Goal: Information Seeking & Learning: Compare options

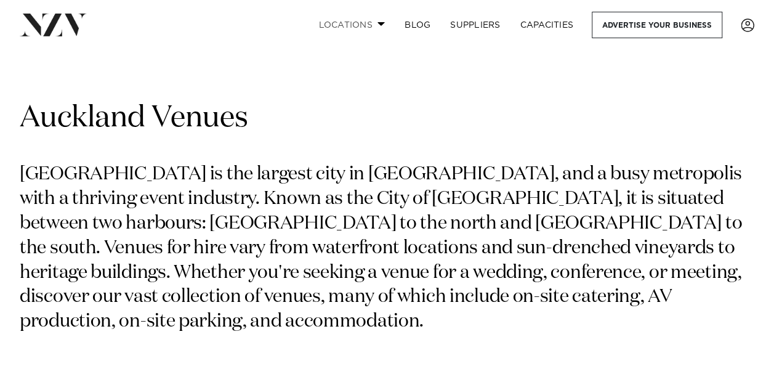
click at [349, 28] on link "Locations" at bounding box center [352, 25] width 86 height 26
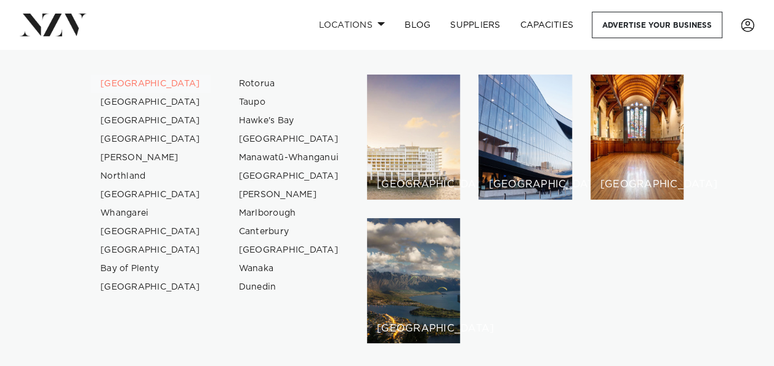
click at [137, 85] on link "[GEOGRAPHIC_DATA]" at bounding box center [151, 84] width 120 height 18
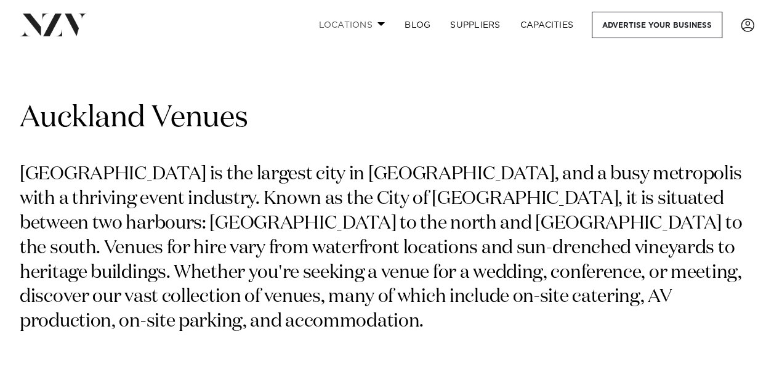
click at [356, 27] on link "Locations" at bounding box center [352, 25] width 86 height 26
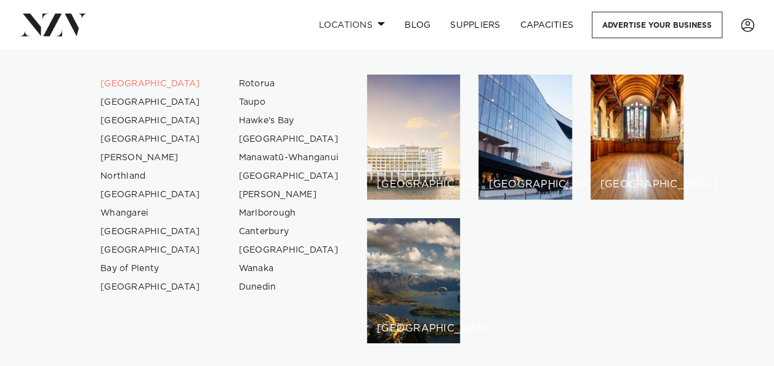
click at [132, 80] on link "[GEOGRAPHIC_DATA]" at bounding box center [151, 84] width 120 height 18
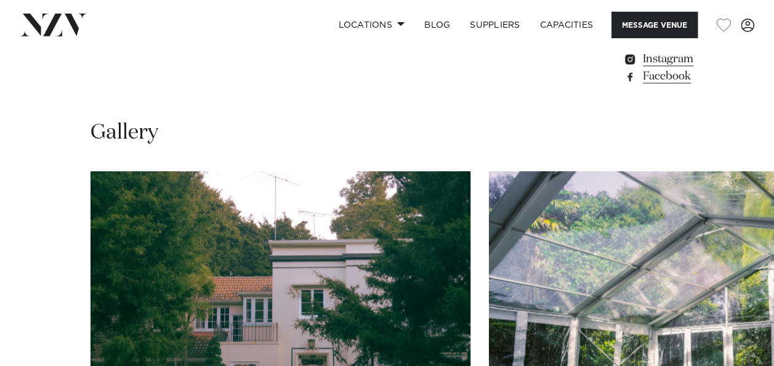
scroll to position [1109, 0]
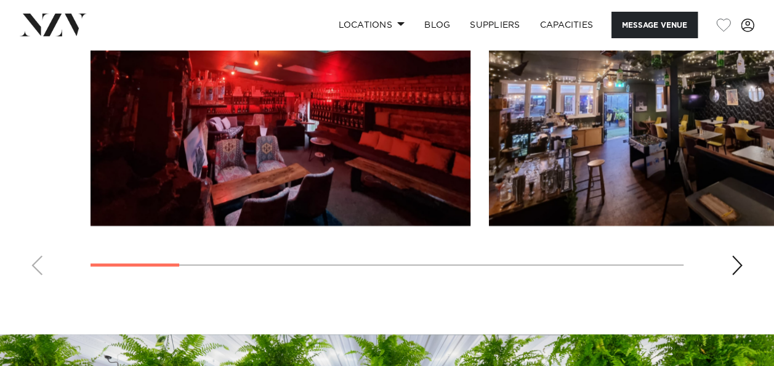
scroll to position [1170, 0]
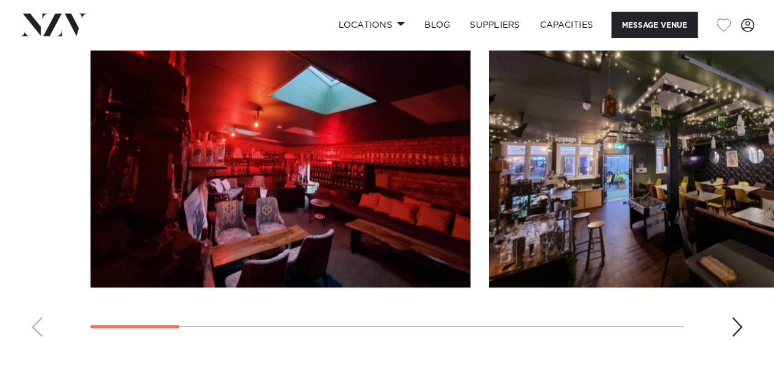
click at [747, 323] on swiper-container at bounding box center [387, 178] width 774 height 338
click at [741, 323] on div "Next slide" at bounding box center [737, 327] width 12 height 20
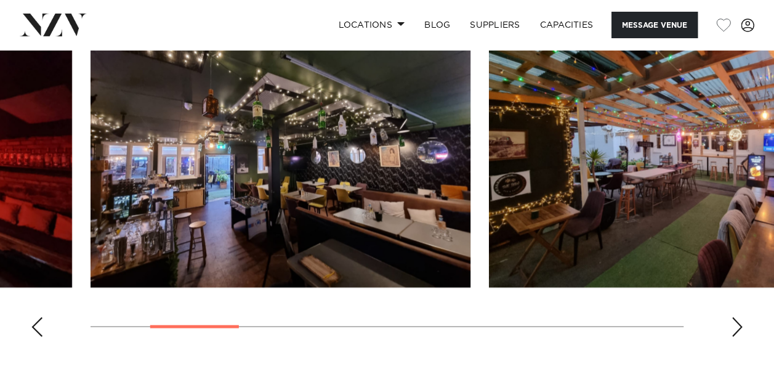
click at [741, 323] on div "Next slide" at bounding box center [737, 327] width 12 height 20
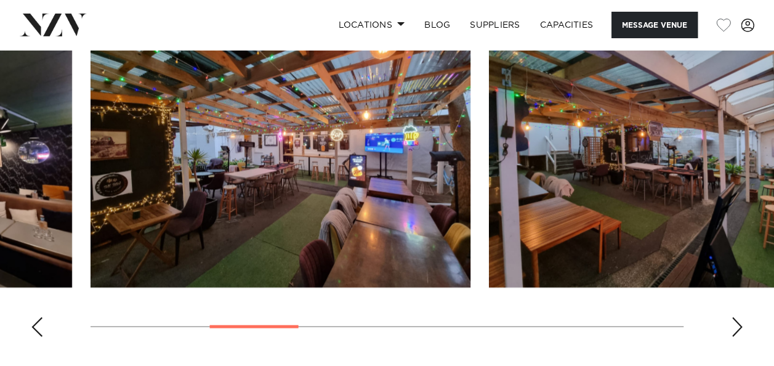
click at [738, 322] on div "Next slide" at bounding box center [737, 327] width 12 height 20
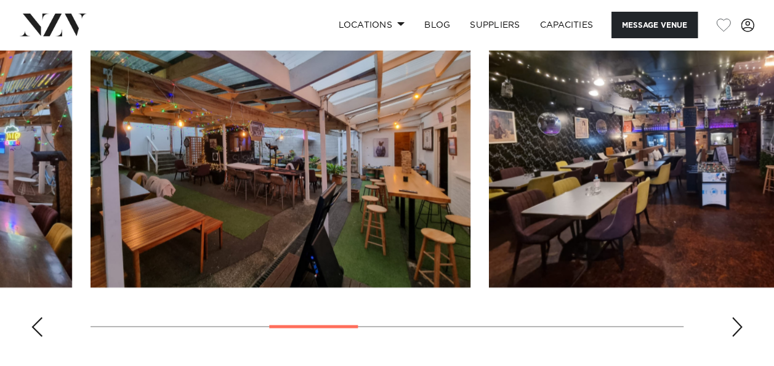
click at [738, 322] on div "Next slide" at bounding box center [737, 327] width 12 height 20
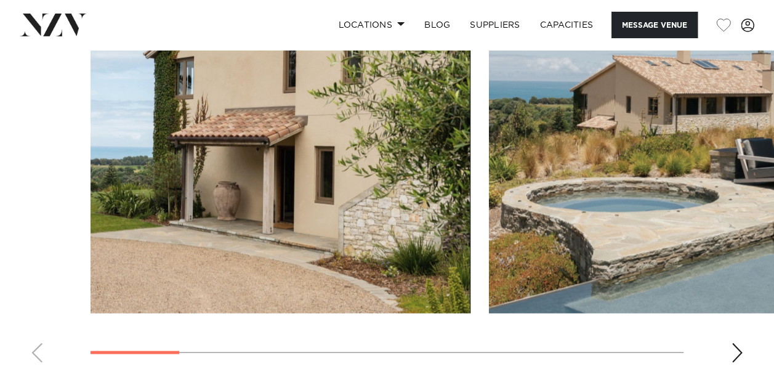
scroll to position [1109, 0]
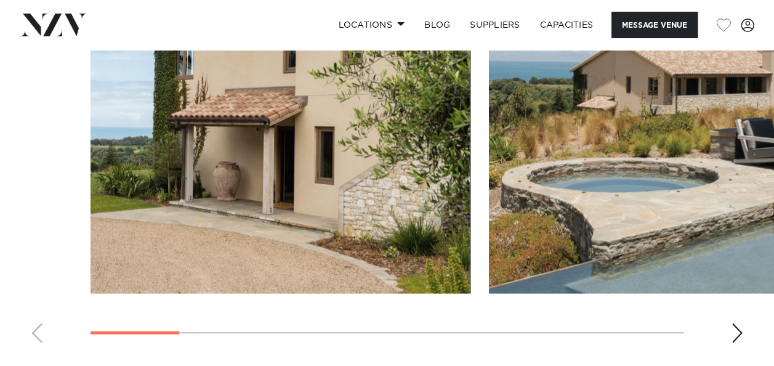
click at [734, 331] on div "Next slide" at bounding box center [737, 333] width 12 height 20
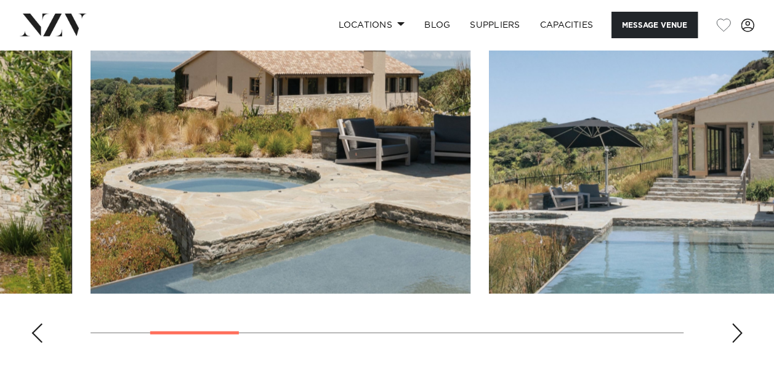
click at [734, 331] on div "Next slide" at bounding box center [737, 333] width 12 height 20
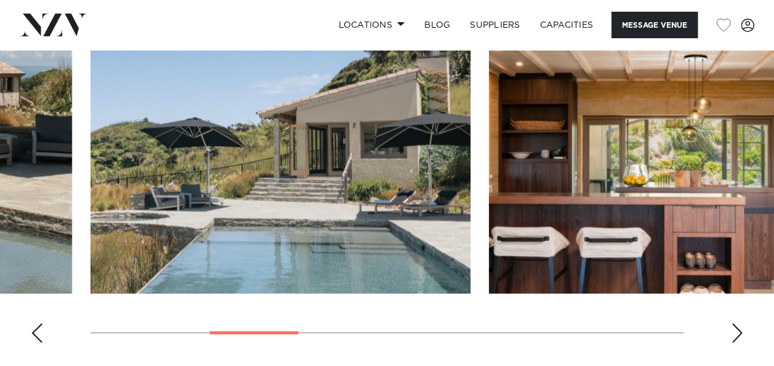
click at [734, 331] on div "Next slide" at bounding box center [737, 333] width 12 height 20
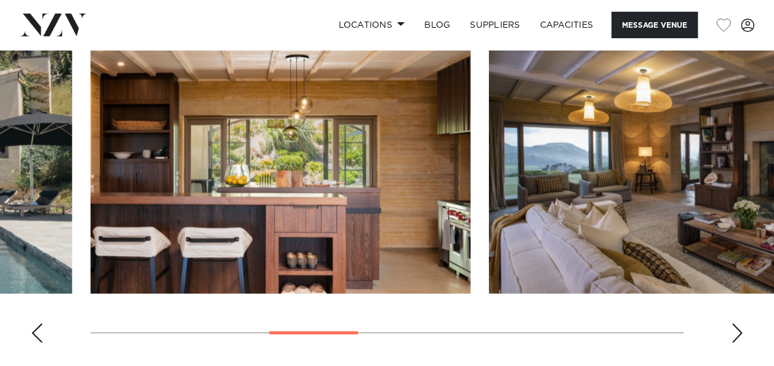
click at [734, 331] on div "Next slide" at bounding box center [737, 333] width 12 height 20
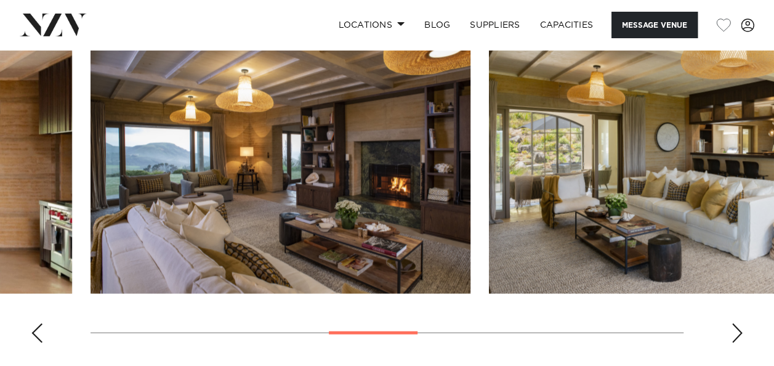
click at [734, 331] on div "Next slide" at bounding box center [737, 333] width 12 height 20
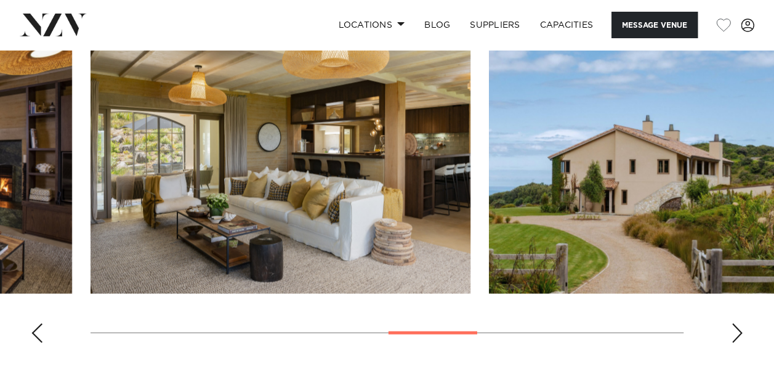
click at [732, 329] on div "Next slide" at bounding box center [737, 333] width 12 height 20
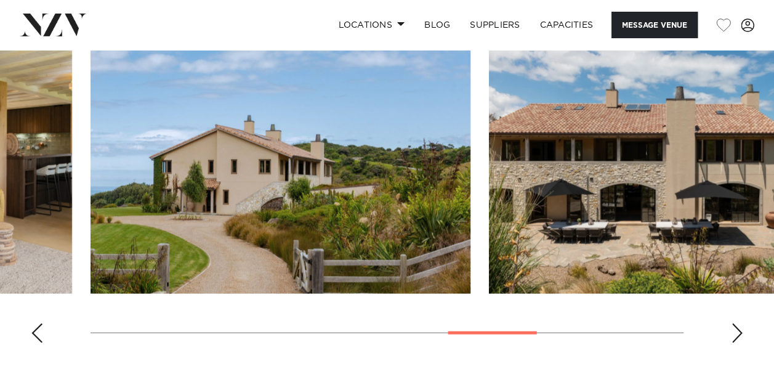
click at [732, 329] on div "Next slide" at bounding box center [737, 333] width 12 height 20
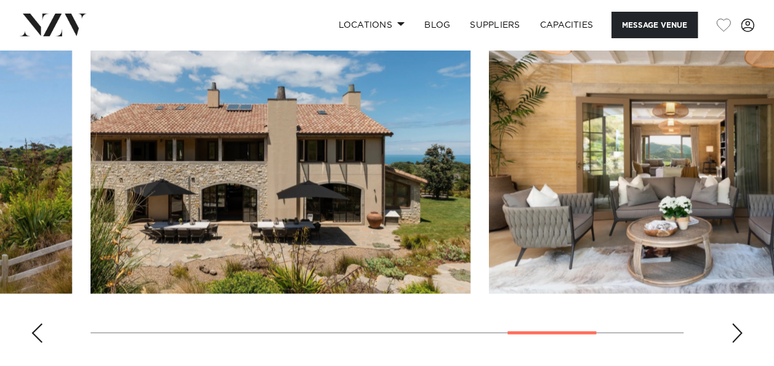
click at [731, 328] on div "Next slide" at bounding box center [737, 333] width 12 height 20
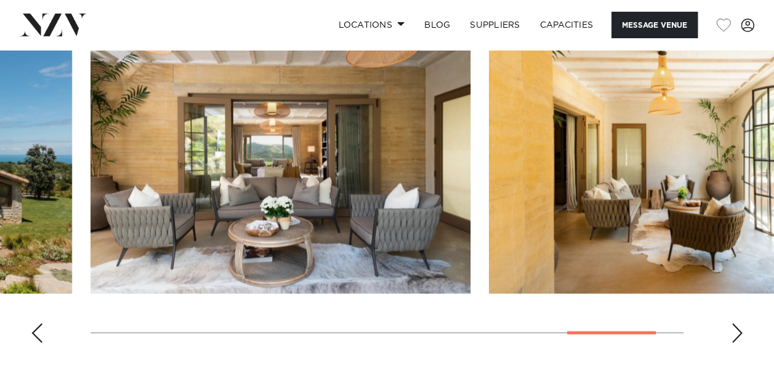
click at [736, 331] on div "Next slide" at bounding box center [737, 333] width 12 height 20
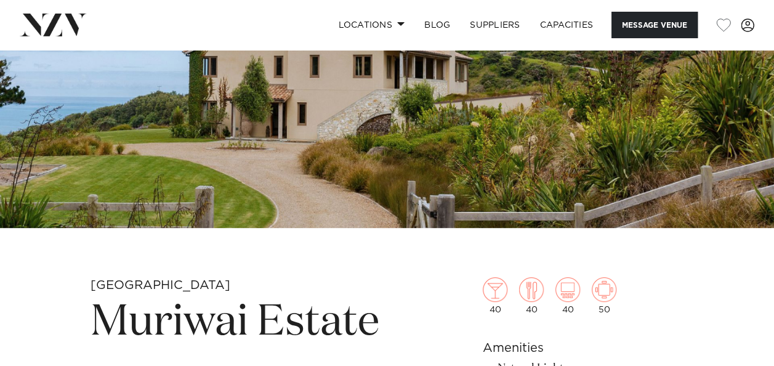
scroll to position [0, 0]
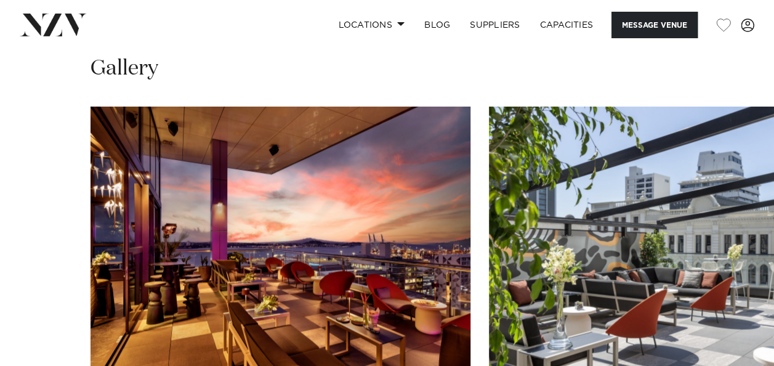
scroll to position [1355, 0]
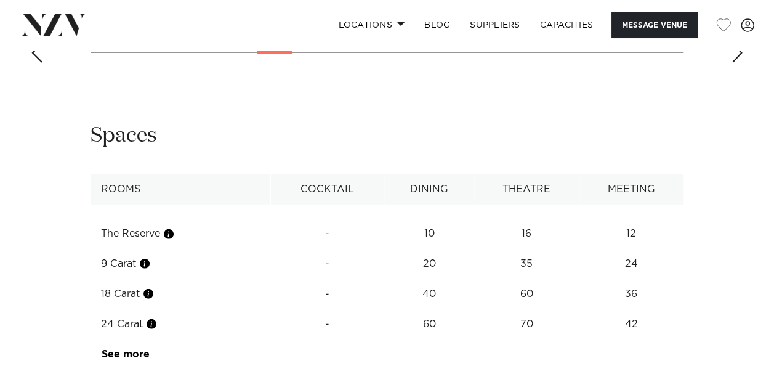
scroll to position [1724, 0]
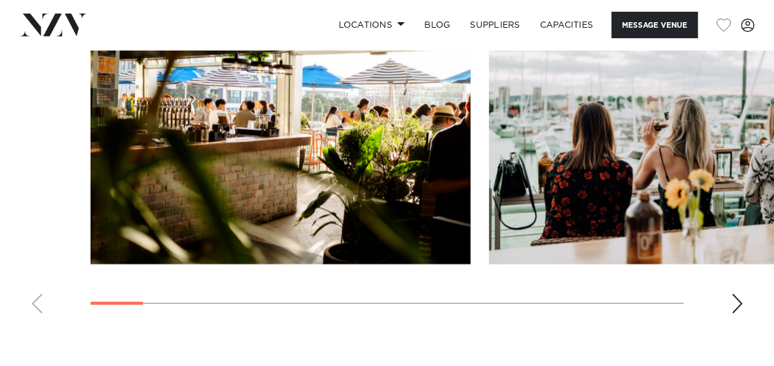
scroll to position [1170, 0]
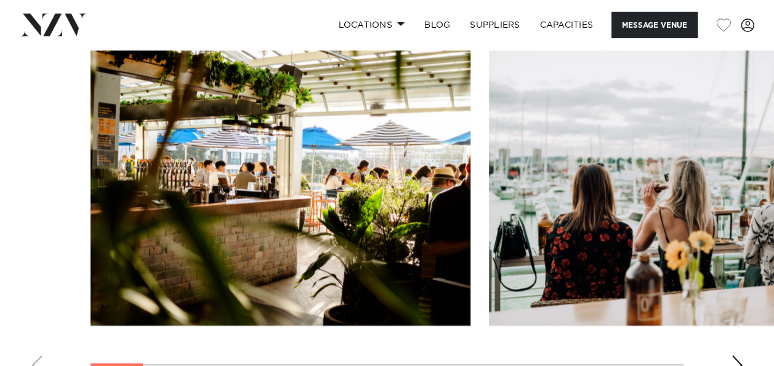
click at [731, 355] on div "Next slide" at bounding box center [737, 365] width 12 height 20
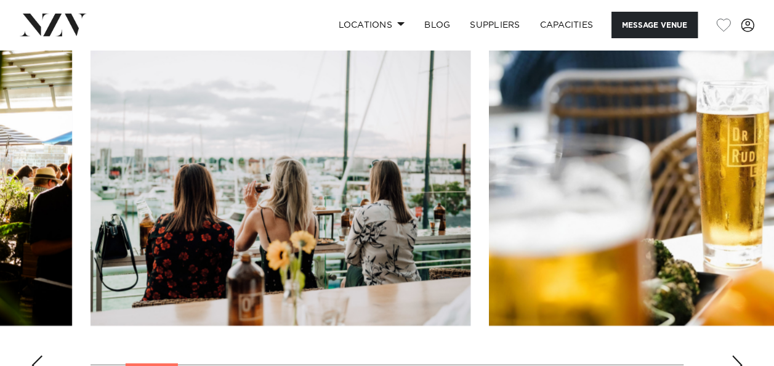
click at [736, 355] on div "Next slide" at bounding box center [737, 365] width 12 height 20
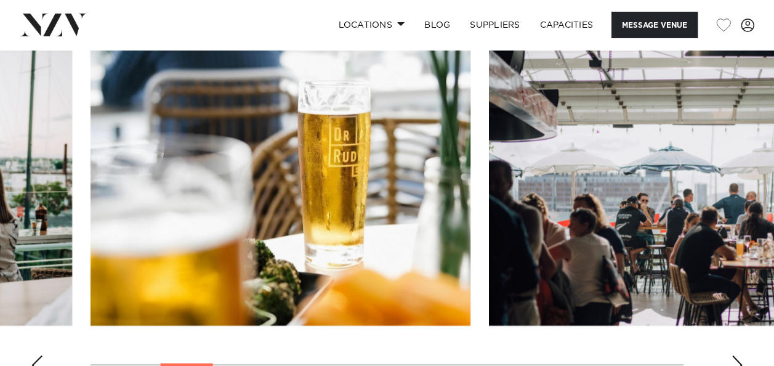
click at [736, 355] on div "Next slide" at bounding box center [737, 365] width 12 height 20
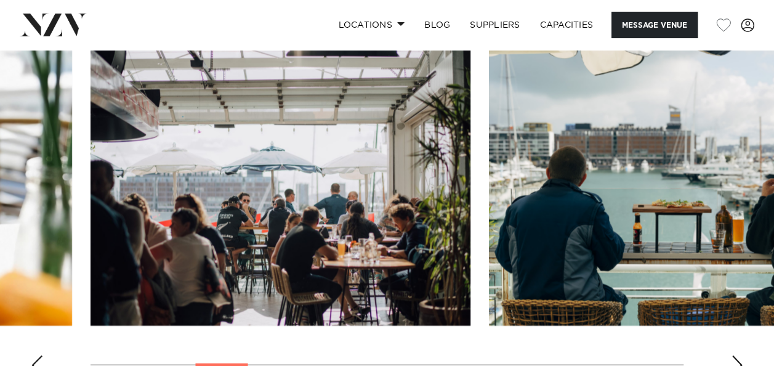
click at [736, 355] on div "Next slide" at bounding box center [737, 365] width 12 height 20
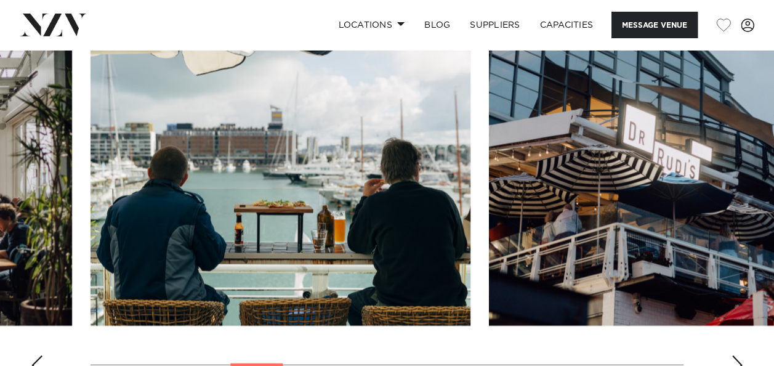
click at [736, 355] on div "Next slide" at bounding box center [737, 365] width 12 height 20
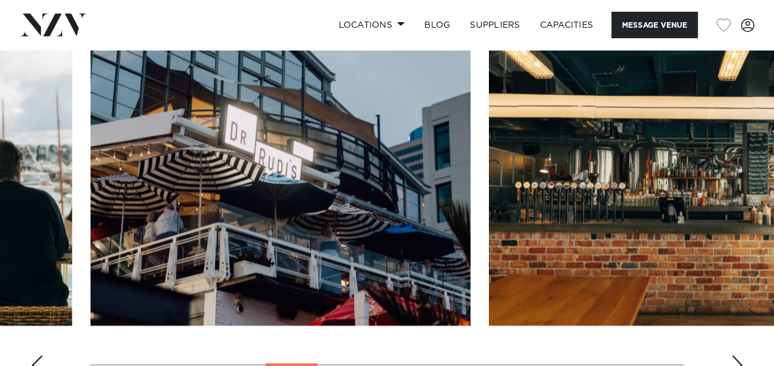
click at [736, 355] on div "Next slide" at bounding box center [737, 365] width 12 height 20
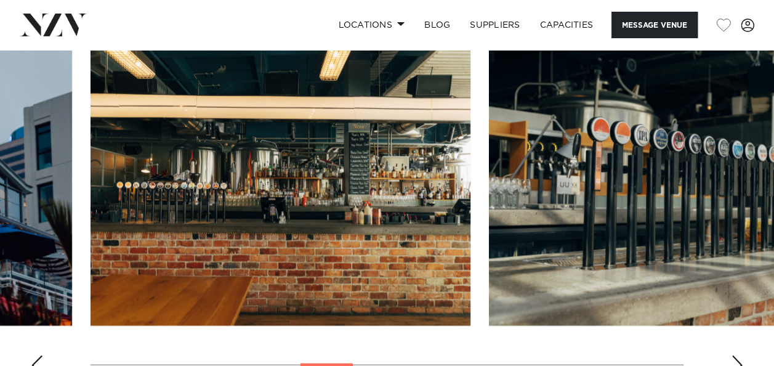
click at [736, 355] on div "Next slide" at bounding box center [737, 365] width 12 height 20
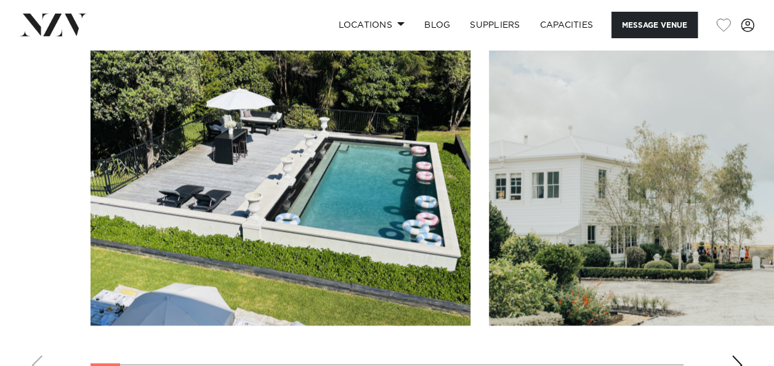
scroll to position [1109, 0]
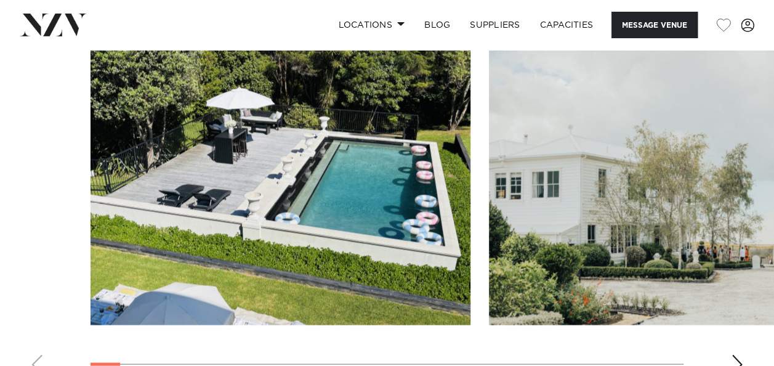
click at [737, 354] on div "Next slide" at bounding box center [737, 364] width 12 height 20
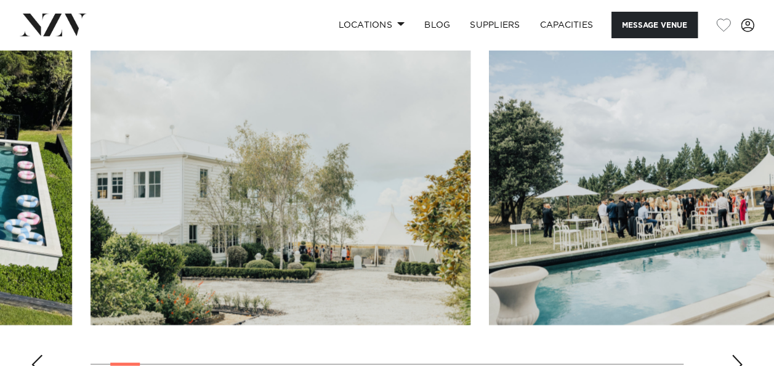
click at [737, 354] on div "Next slide" at bounding box center [737, 364] width 12 height 20
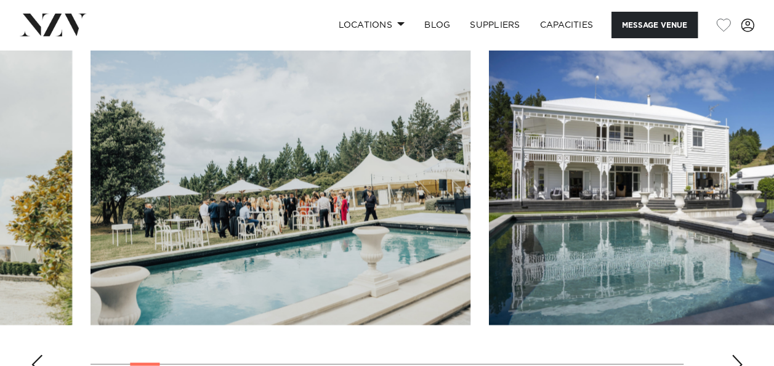
click at [737, 354] on div "Next slide" at bounding box center [737, 364] width 12 height 20
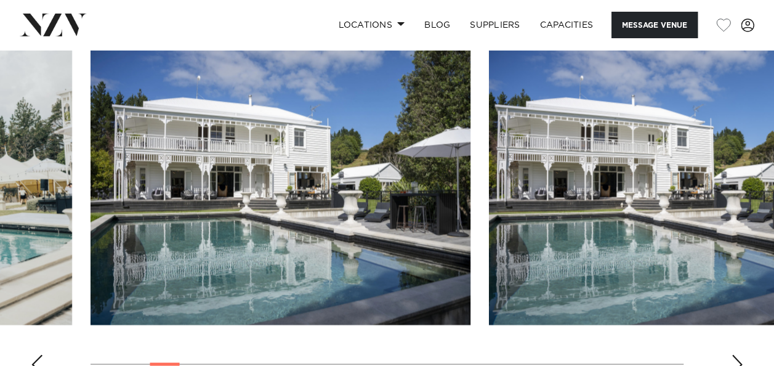
click at [735, 354] on div "Next slide" at bounding box center [737, 364] width 12 height 20
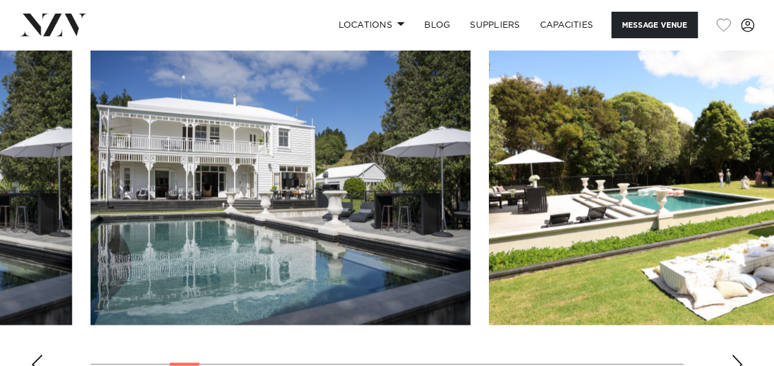
click at [735, 354] on div "Next slide" at bounding box center [737, 364] width 12 height 20
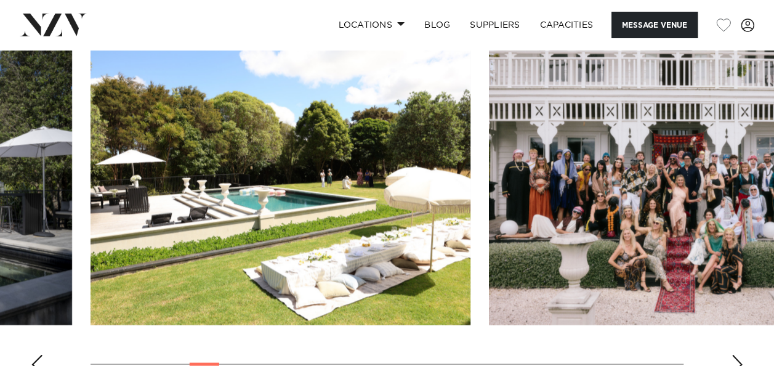
click at [735, 354] on div "Next slide" at bounding box center [737, 364] width 12 height 20
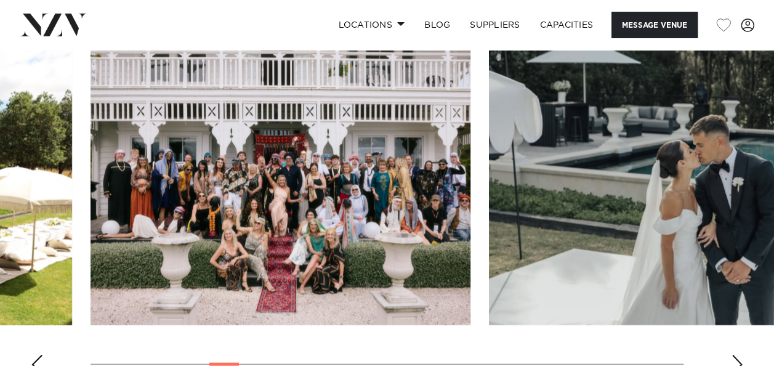
click at [735, 354] on div "Next slide" at bounding box center [737, 364] width 12 height 20
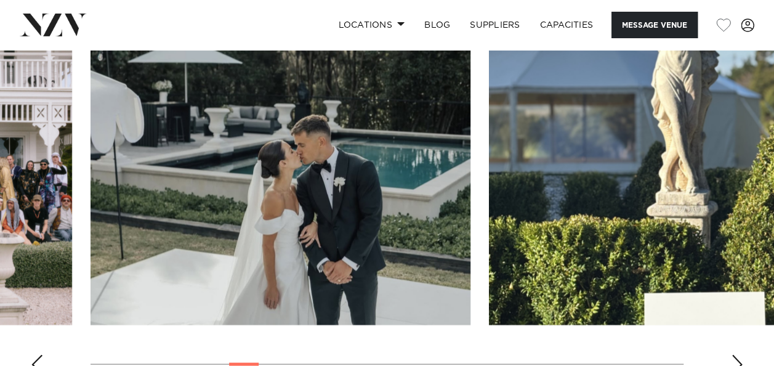
click at [735, 354] on div "Next slide" at bounding box center [737, 364] width 12 height 20
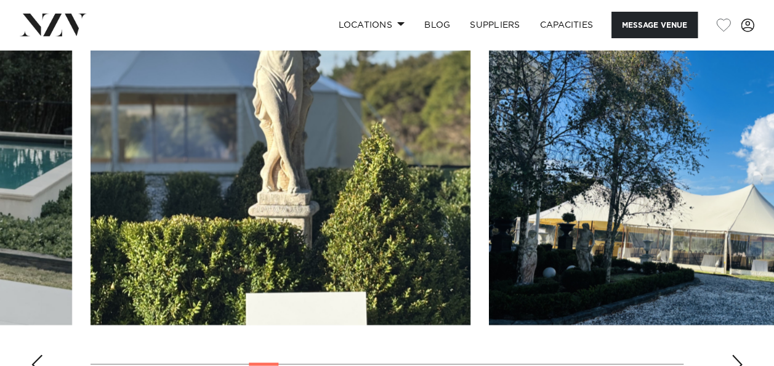
click at [735, 354] on div "Next slide" at bounding box center [737, 364] width 12 height 20
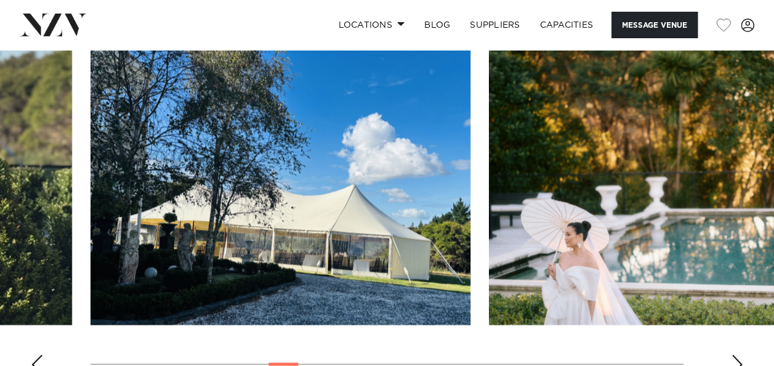
click at [735, 354] on div "Next slide" at bounding box center [737, 364] width 12 height 20
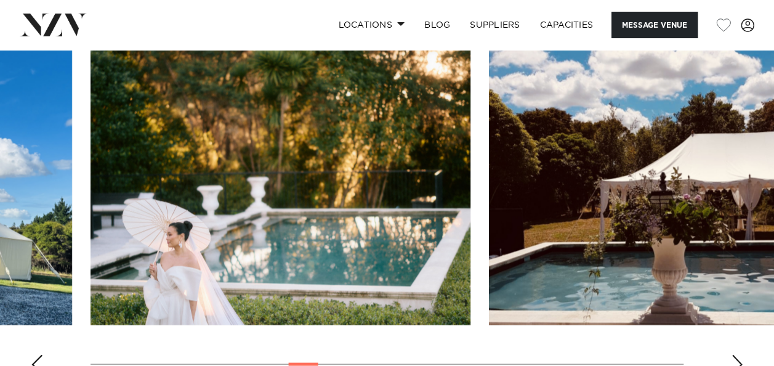
click at [735, 354] on div "Next slide" at bounding box center [737, 364] width 12 height 20
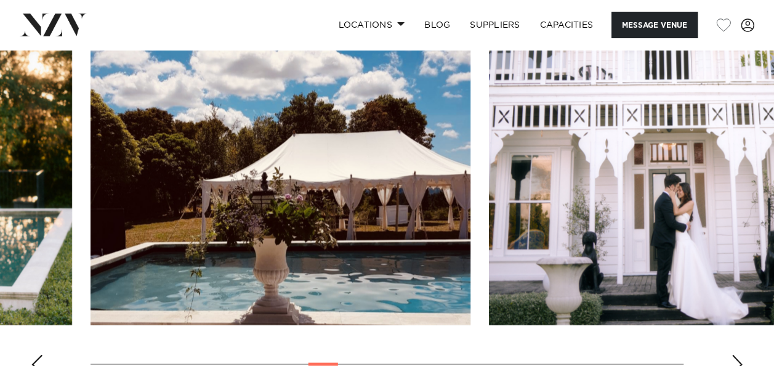
click at [735, 354] on div "Next slide" at bounding box center [737, 364] width 12 height 20
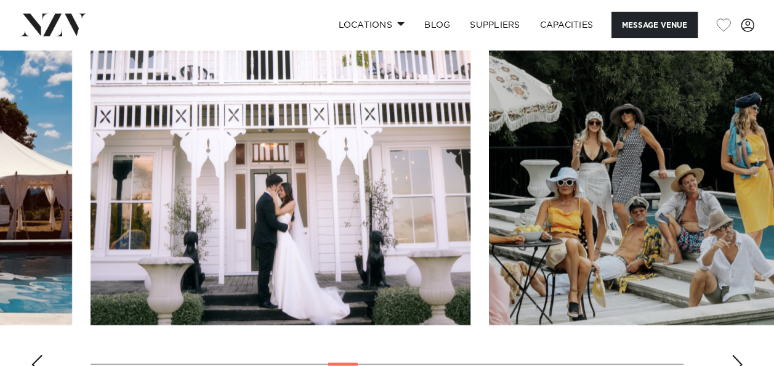
click at [735, 354] on div "Next slide" at bounding box center [737, 364] width 12 height 20
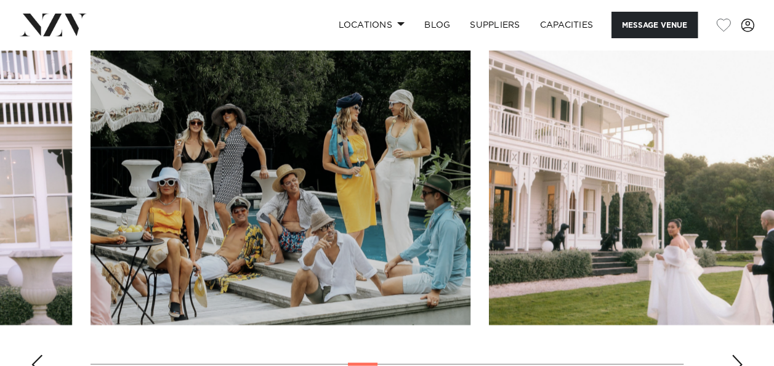
click at [735, 354] on div "Next slide" at bounding box center [737, 364] width 12 height 20
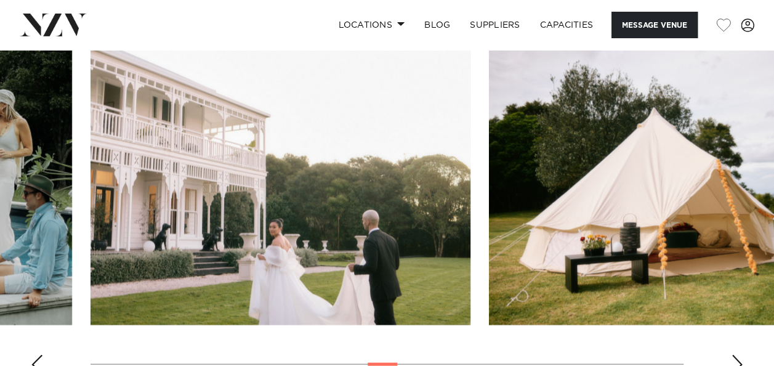
click at [735, 354] on div "Next slide" at bounding box center [737, 364] width 12 height 20
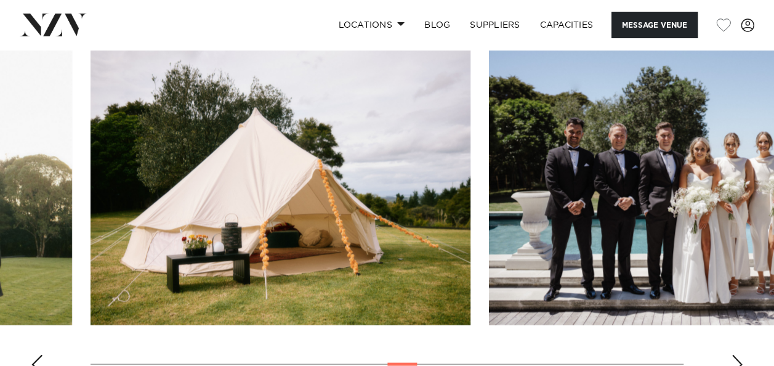
click at [735, 354] on div "Next slide" at bounding box center [737, 364] width 12 height 20
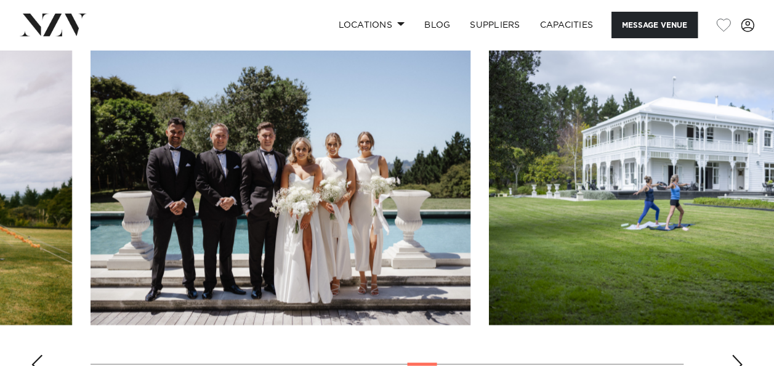
click at [735, 354] on div "Next slide" at bounding box center [737, 364] width 12 height 20
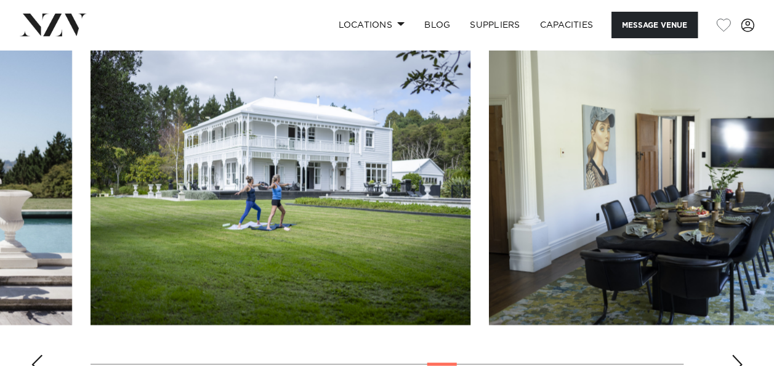
click at [735, 354] on div "Next slide" at bounding box center [737, 364] width 12 height 20
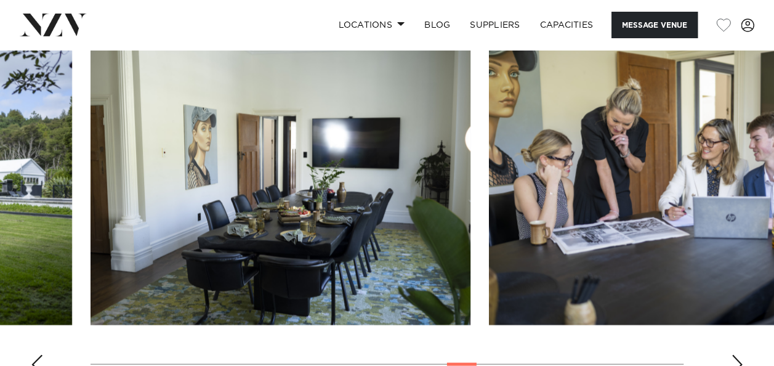
click at [735, 354] on div "Next slide" at bounding box center [737, 364] width 12 height 20
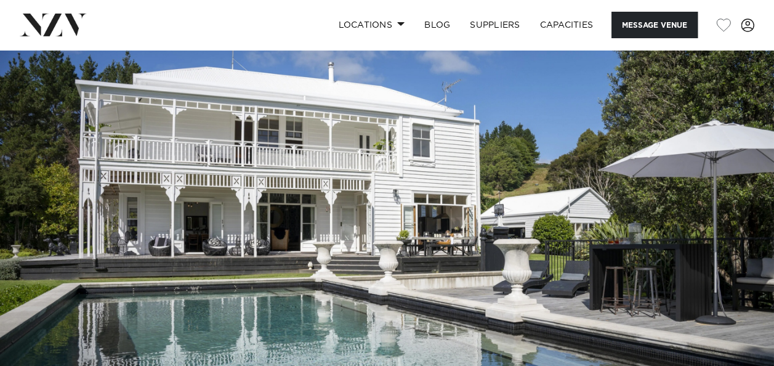
scroll to position [0, 0]
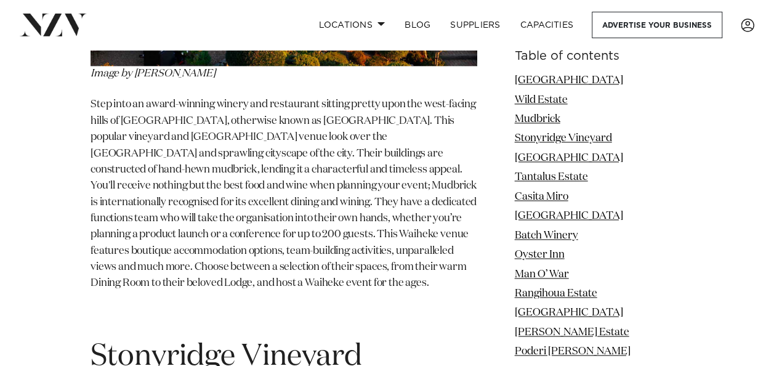
scroll to position [3079, 0]
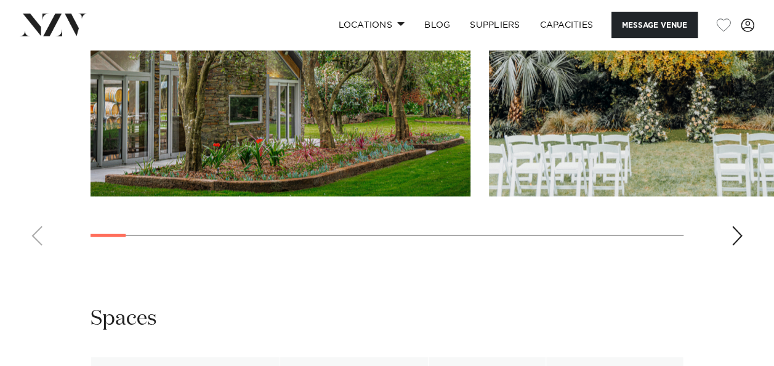
scroll to position [1417, 0]
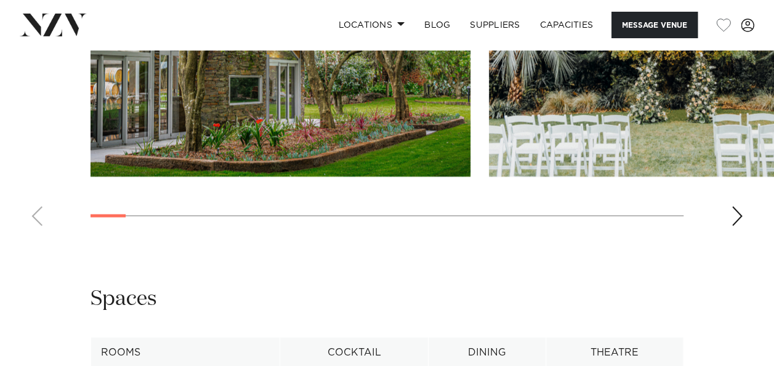
click at [745, 236] on swiper-container at bounding box center [387, 67] width 774 height 338
click at [742, 226] on div "Next slide" at bounding box center [737, 216] width 12 height 20
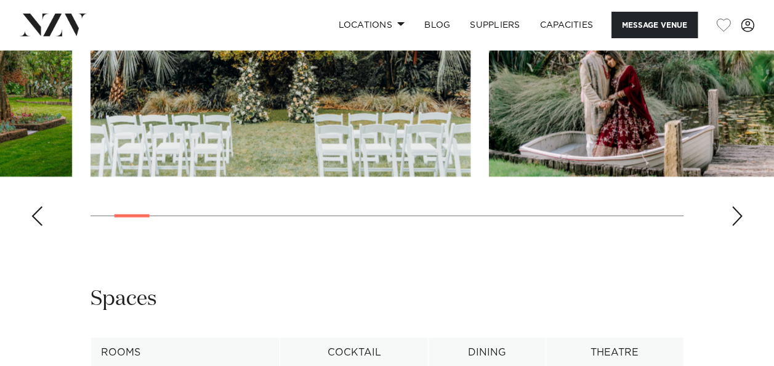
click at [742, 226] on div "Next slide" at bounding box center [737, 216] width 12 height 20
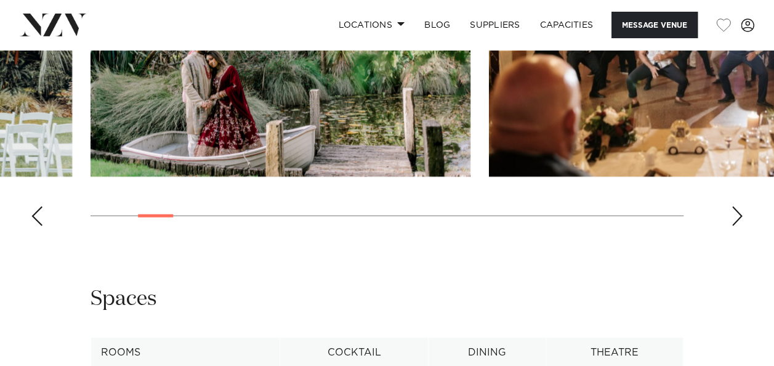
click at [742, 226] on div "Next slide" at bounding box center [737, 216] width 12 height 20
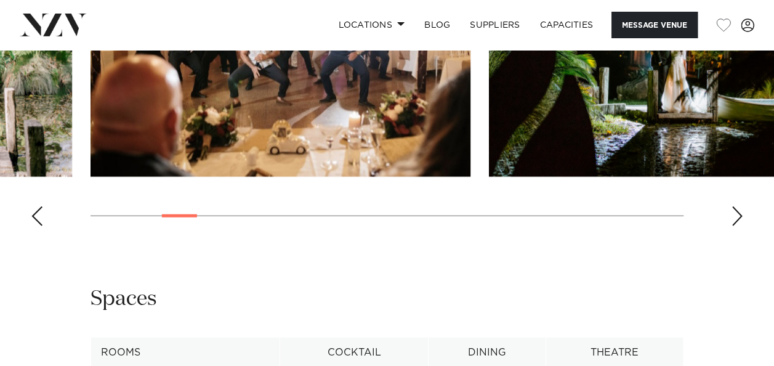
click at [742, 226] on div "Next slide" at bounding box center [737, 216] width 12 height 20
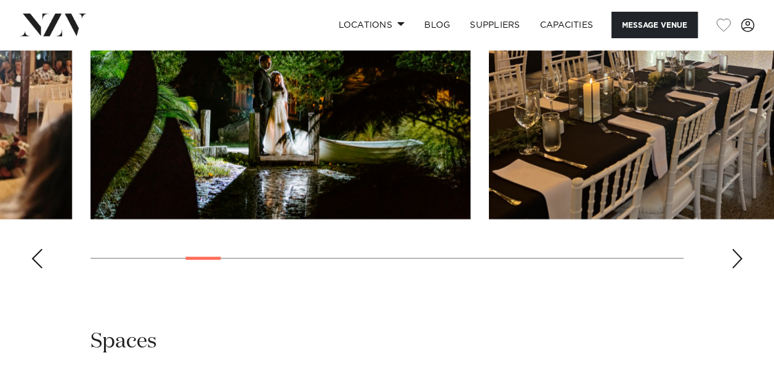
scroll to position [1355, 0]
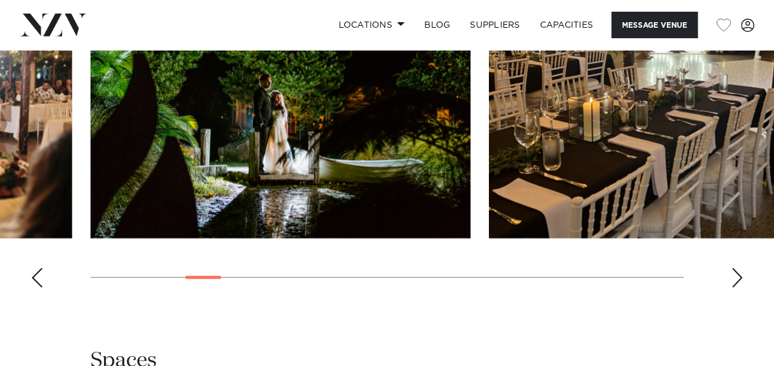
click at [736, 297] on swiper-container at bounding box center [387, 128] width 774 height 338
click at [736, 288] on div "Next slide" at bounding box center [737, 278] width 12 height 20
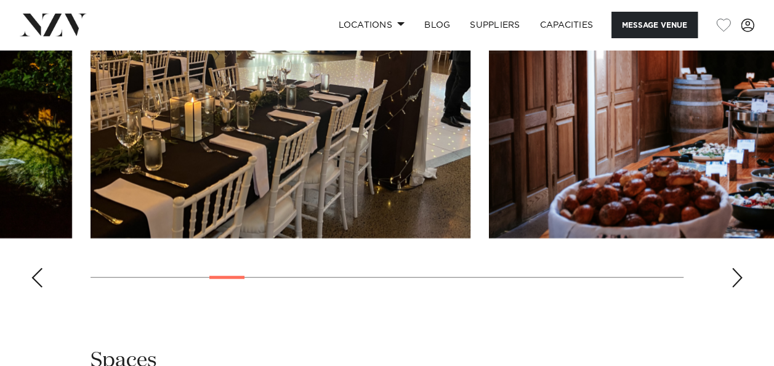
click at [734, 288] on div "Next slide" at bounding box center [737, 278] width 12 height 20
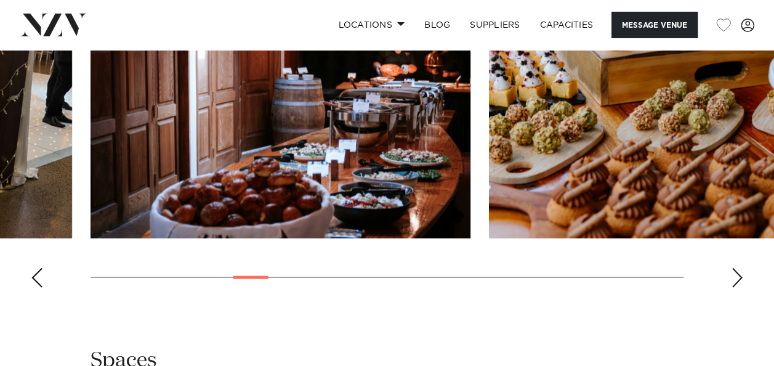
click at [734, 288] on div "Next slide" at bounding box center [737, 278] width 12 height 20
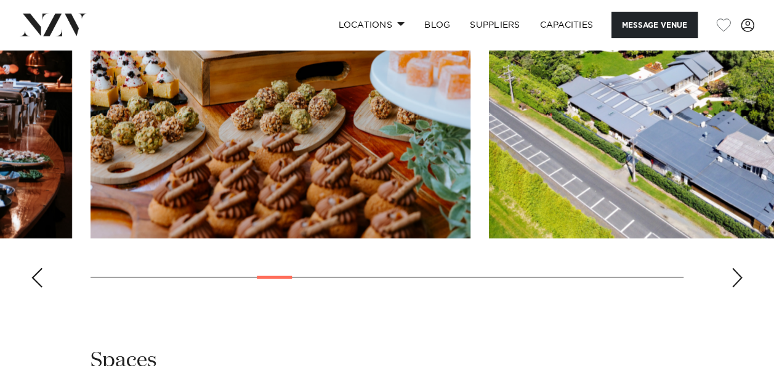
click at [734, 288] on div "Next slide" at bounding box center [737, 278] width 12 height 20
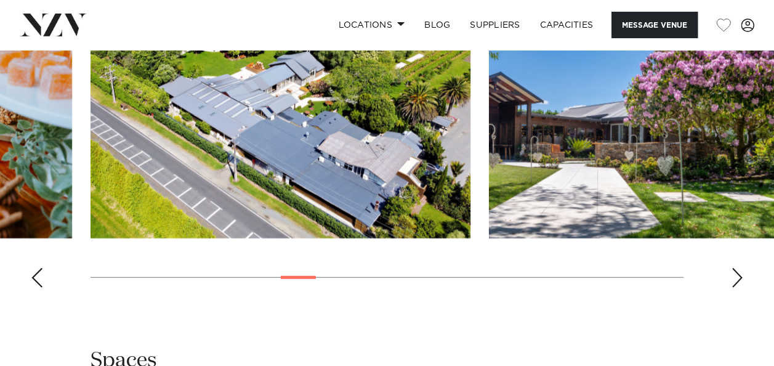
click at [734, 288] on div "Next slide" at bounding box center [737, 278] width 12 height 20
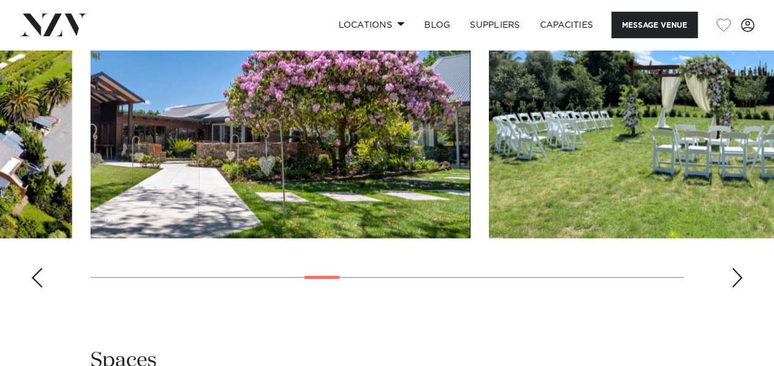
click at [734, 288] on div "Next slide" at bounding box center [737, 278] width 12 height 20
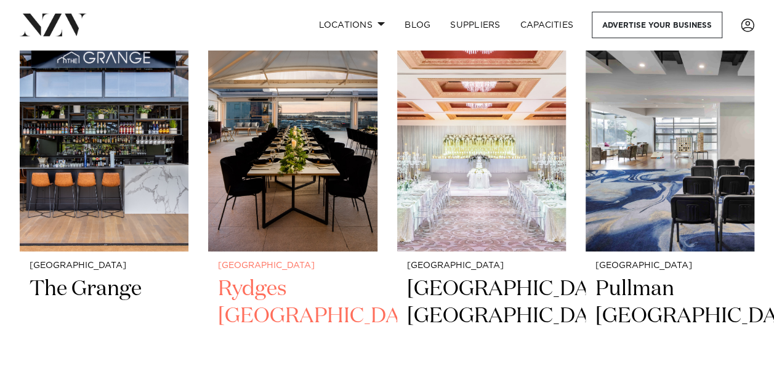
scroll to position [2525, 0]
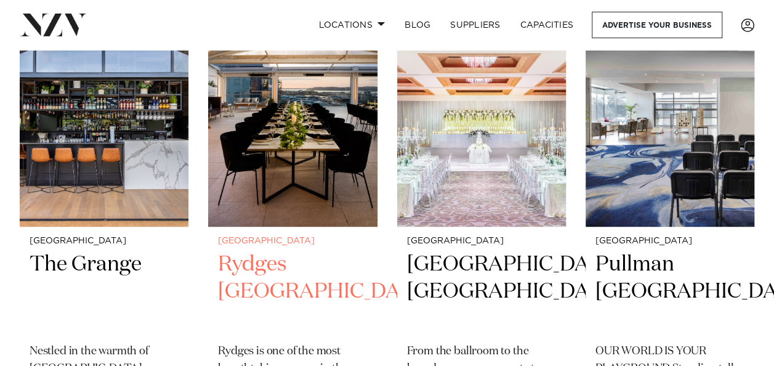
click at [265, 161] on img at bounding box center [292, 113] width 169 height 227
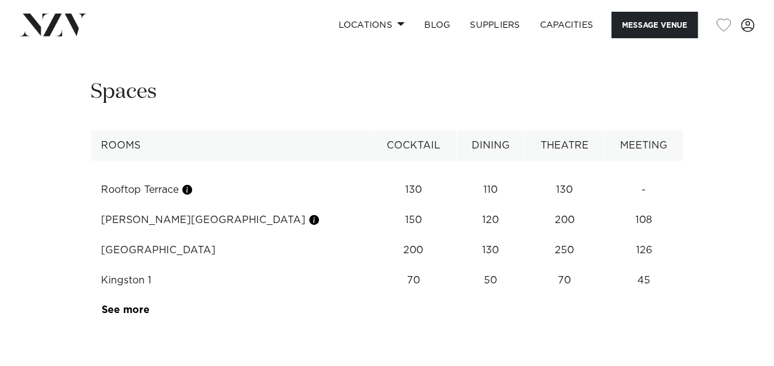
scroll to position [1971, 0]
